Goal: Task Accomplishment & Management: Complete application form

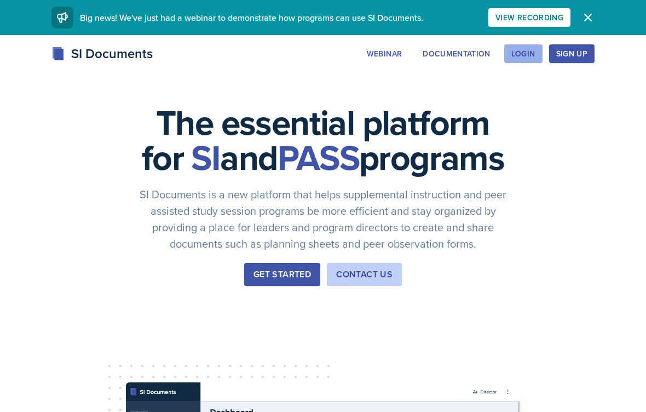
click at [528, 53] on div "Login" at bounding box center [523, 53] width 24 height 9
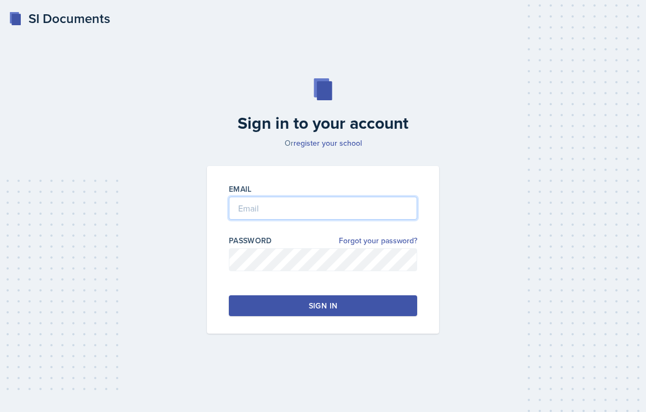
click at [371, 210] on input "email" at bounding box center [323, 207] width 188 height 23
type input "[EMAIL_ADDRESS][DOMAIN_NAME]"
click at [373, 304] on button "Sign in" at bounding box center [323, 305] width 188 height 21
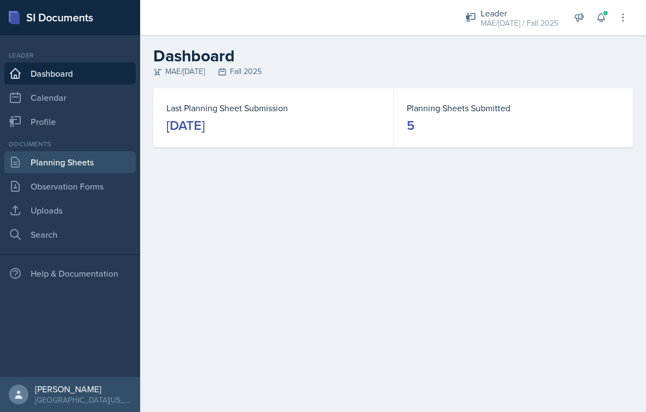
click at [43, 159] on link "Planning Sheets" at bounding box center [69, 162] width 131 height 22
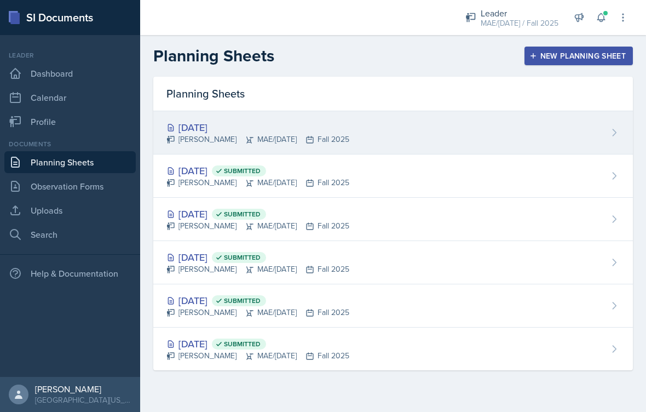
click at [202, 124] on div "[DATE]" at bounding box center [257, 127] width 183 height 15
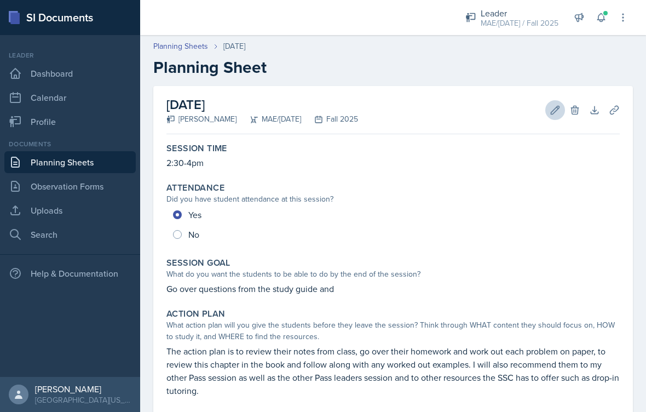
click at [554, 112] on icon at bounding box center [555, 110] width 8 height 8
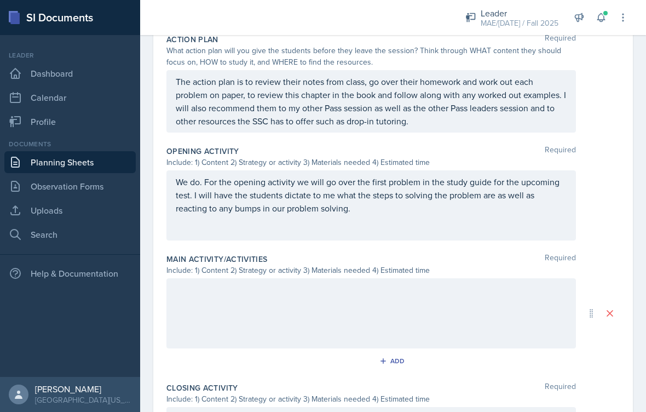
scroll to position [296, 0]
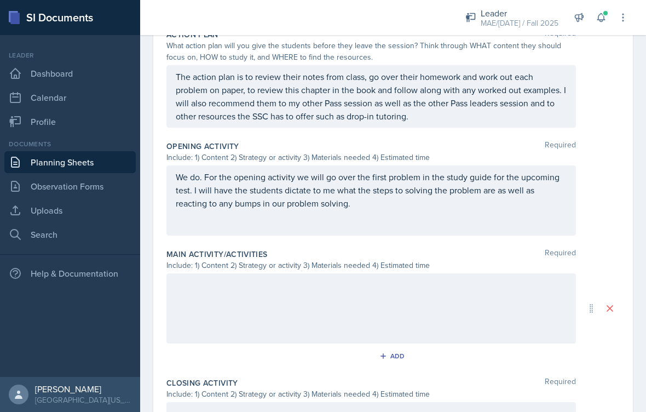
click at [467, 201] on p "We do. For the opening activity we will go over the first problem in the study …" at bounding box center [371, 189] width 391 height 39
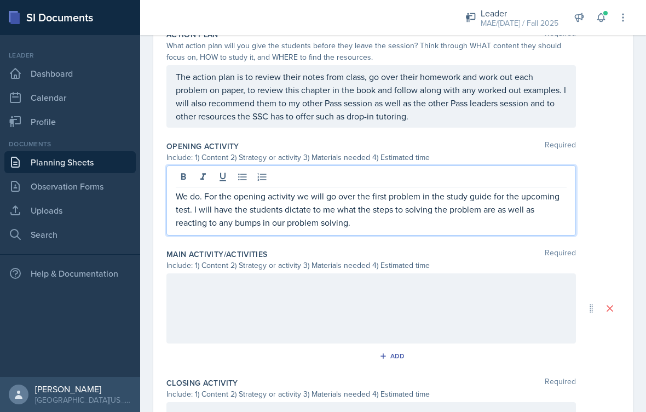
click at [431, 207] on p "We do. For the opening activity we will go over the first problem in the study …" at bounding box center [371, 208] width 391 height 39
click at [418, 226] on p "We do. For the opening activity we will go over the first problem in the study …" at bounding box center [371, 208] width 391 height 39
click at [372, 211] on p "We do. For the opening activity we will go over the first problem in the study …" at bounding box center [371, 208] width 391 height 39
click at [357, 227] on p "We do. For the opening activity we will go over the first problem in the study …" at bounding box center [371, 208] width 391 height 39
click at [421, 227] on p "We do. For the opening activity we will go over the first problem in the study …" at bounding box center [371, 208] width 391 height 39
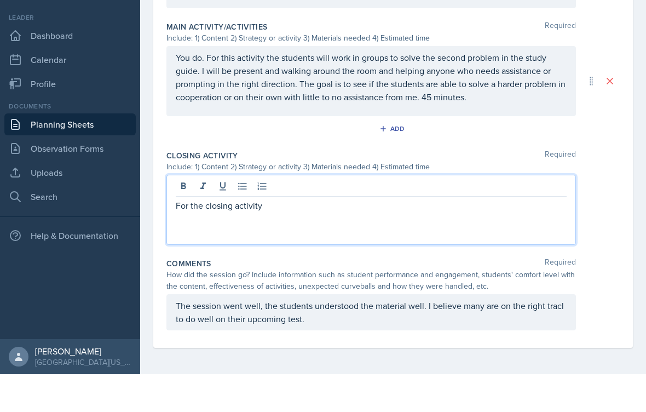
scroll to position [485, 0]
click at [292, 236] on p "For the closing activity" at bounding box center [371, 242] width 391 height 13
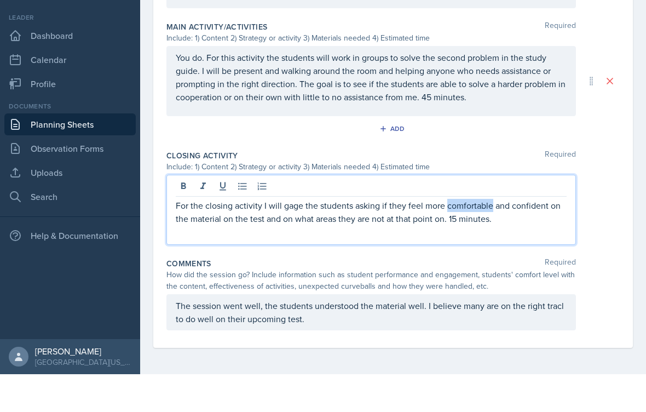
click at [445, 236] on p "For the closing activity I will gage the students asking if they feel more comf…" at bounding box center [371, 249] width 391 height 26
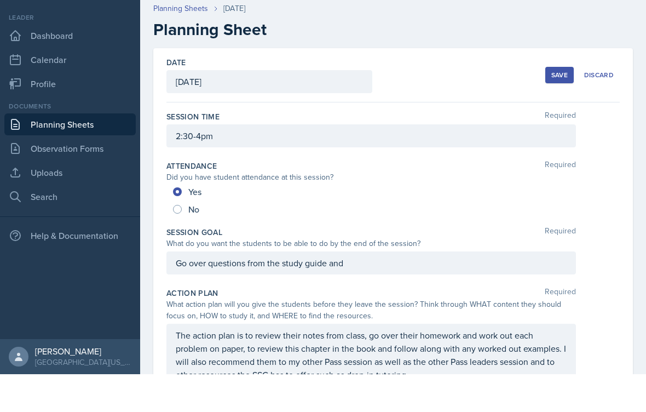
scroll to position [0, 0]
click at [563, 105] on button "Save" at bounding box center [559, 113] width 28 height 16
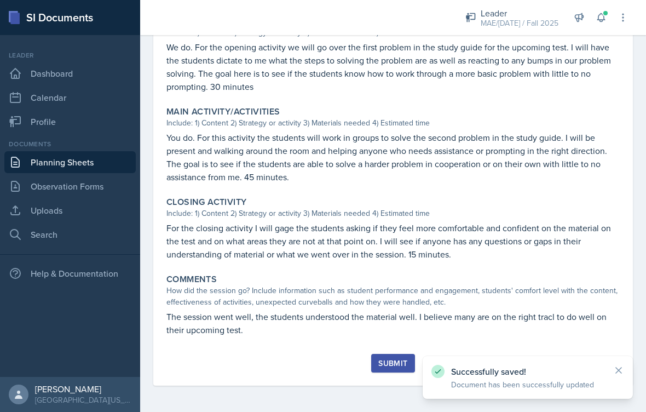
scroll to position [394, 0]
click at [392, 369] on button "Submit" at bounding box center [392, 363] width 43 height 19
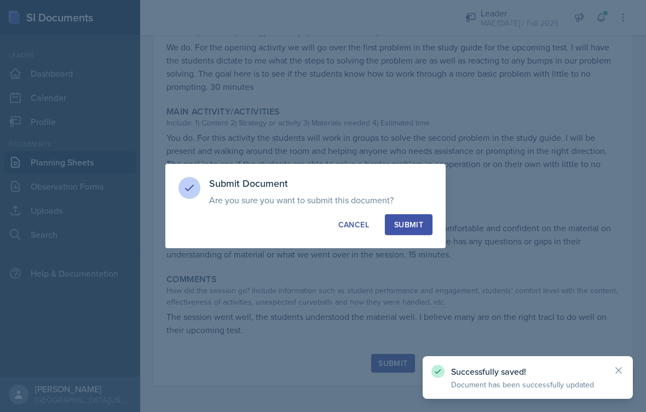
click at [410, 222] on div "Submit" at bounding box center [408, 224] width 29 height 11
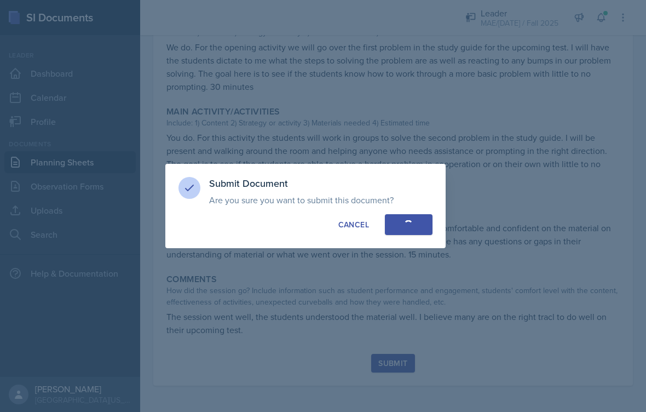
radio input "true"
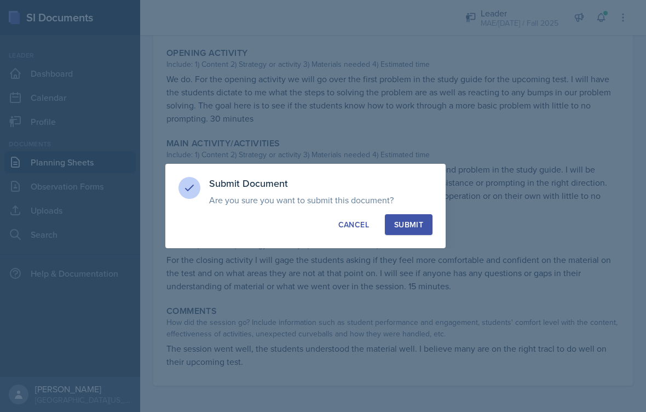
scroll to position [362, 0]
